Goal: Transaction & Acquisition: Purchase product/service

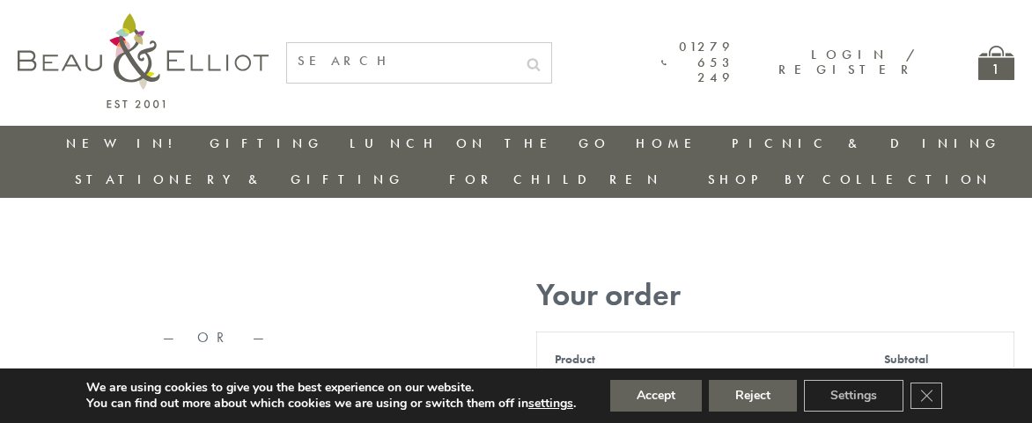
type input "maria33@yahoo.com"
type input "Maria"
type input "Williams"
type input "23, Scottsdale, Happytown"
type input "London"
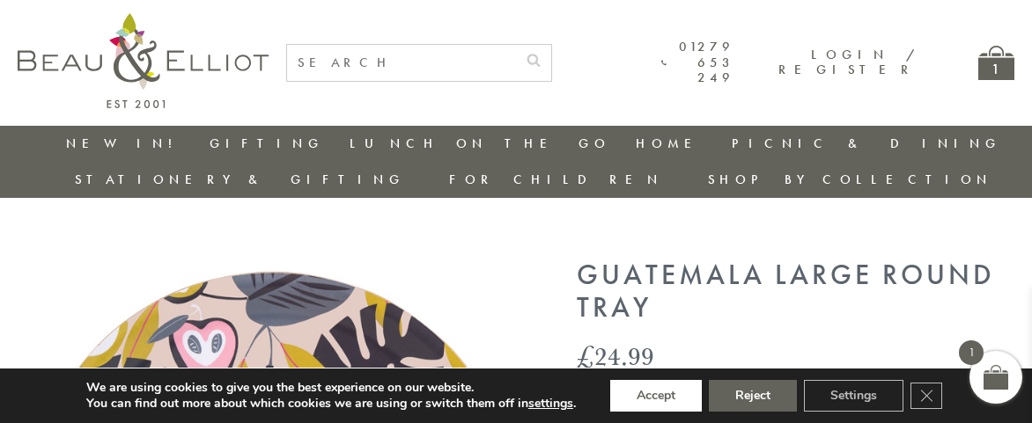
click at [657, 396] on button "Accept" at bounding box center [656, 396] width 92 height 32
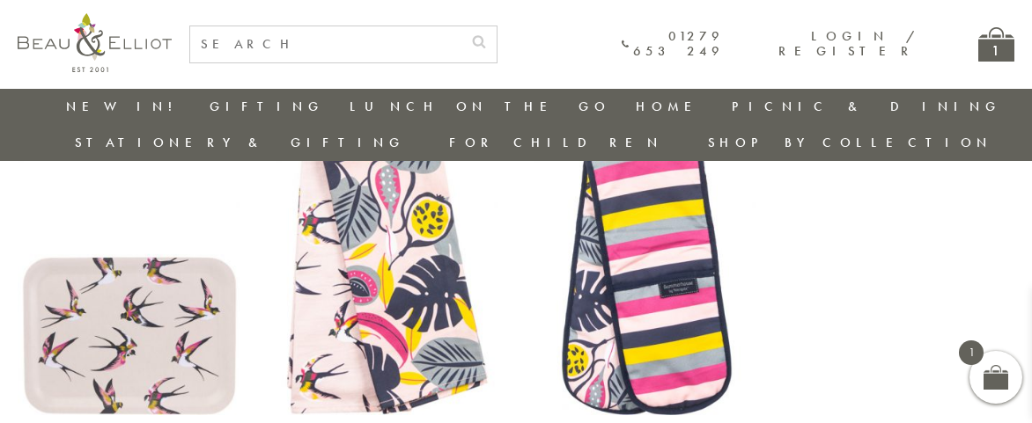
scroll to position [1525, 0]
